Goal: Task Accomplishment & Management: Use online tool/utility

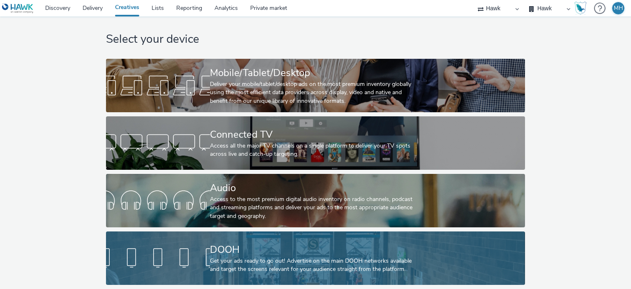
scroll to position [14, 0]
click at [279, 245] on div "DOOH" at bounding box center [314, 250] width 208 height 14
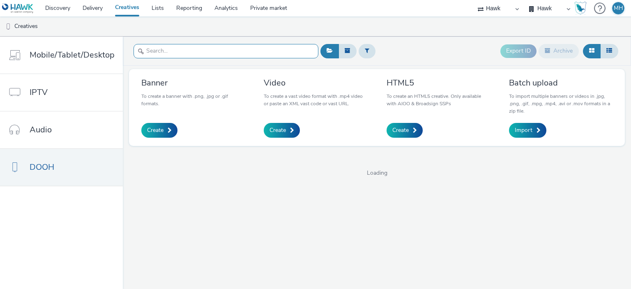
click at [193, 51] on input "text" at bounding box center [226, 51] width 185 height 14
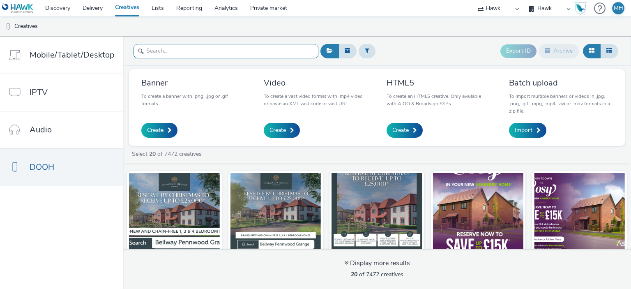
paste input "GBR_Wella_Smooth_D6_10s_20250908; Boots_100m_V1"
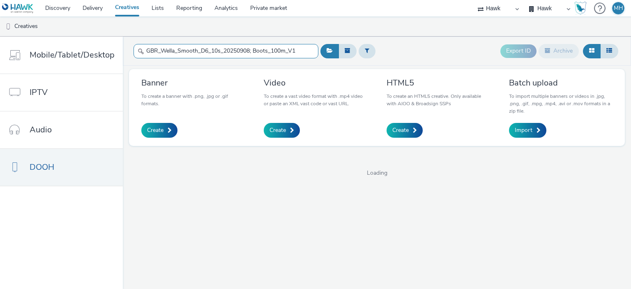
type input "GBR_Wella_Smooth_D6_10s_20250908; Boots_100m_V1"
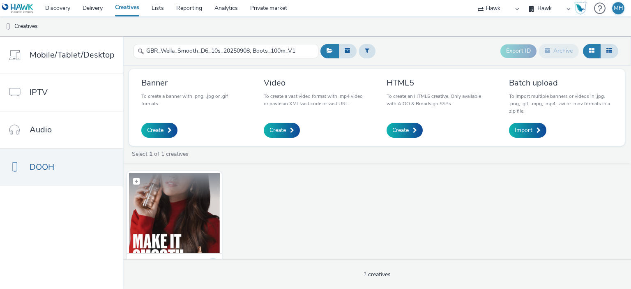
click at [200, 220] on img at bounding box center [174, 213] width 91 height 80
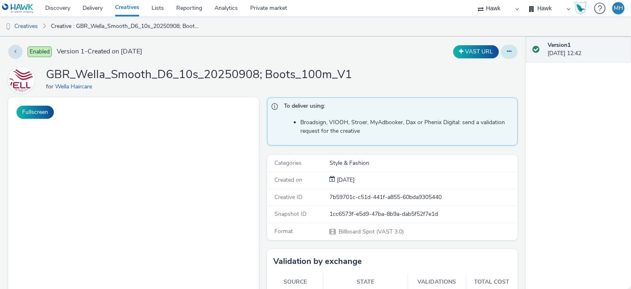
click at [508, 57] on button at bounding box center [509, 52] width 17 height 14
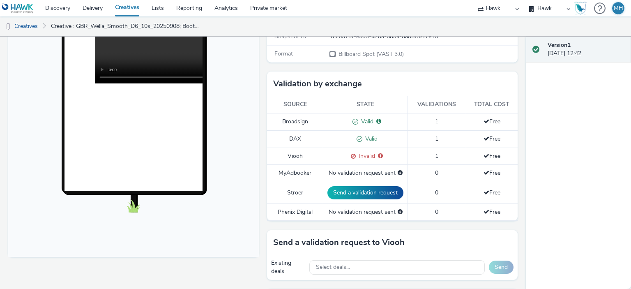
scroll to position [164, 0]
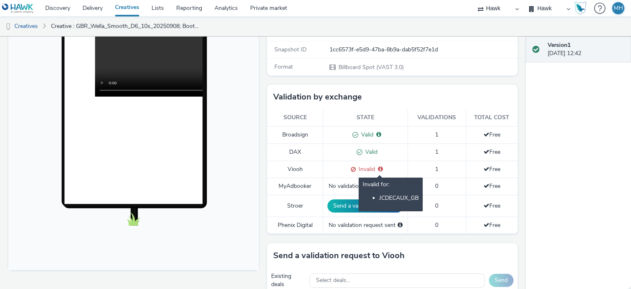
click at [378, 167] on icon at bounding box center [380, 169] width 5 height 6
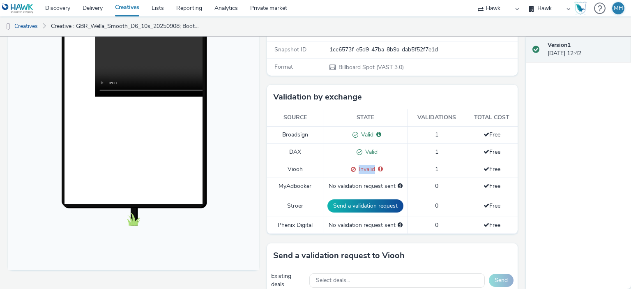
drag, startPoint x: 351, startPoint y: 168, endPoint x: 382, endPoint y: 172, distance: 30.8
click at [382, 172] on td "Invalid Invalid for: JCDECAUX_GB" at bounding box center [366, 169] width 85 height 17
click at [379, 167] on div "Invalid Invalid for: JCDECAUX_GB" at bounding box center [366, 169] width 76 height 9
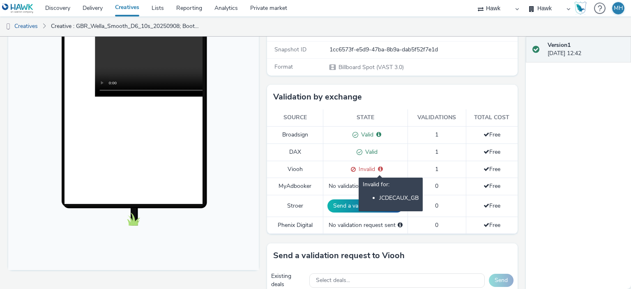
click at [378, 168] on icon at bounding box center [380, 169] width 5 height 6
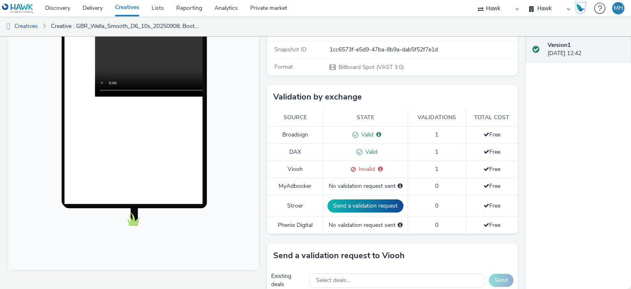
click at [356, 167] on span "Invalid" at bounding box center [365, 169] width 19 height 8
click at [349, 168] on span at bounding box center [352, 169] width 8 height 8
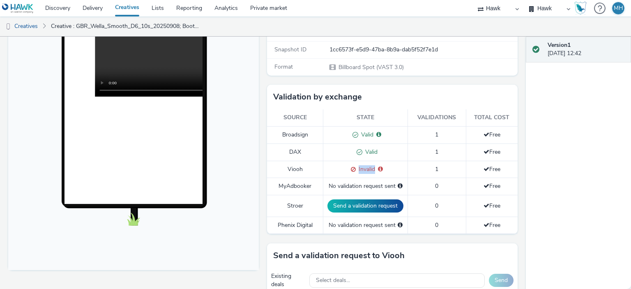
click at [349, 168] on span at bounding box center [352, 169] width 8 height 8
